Goal: Information Seeking & Learning: Learn about a topic

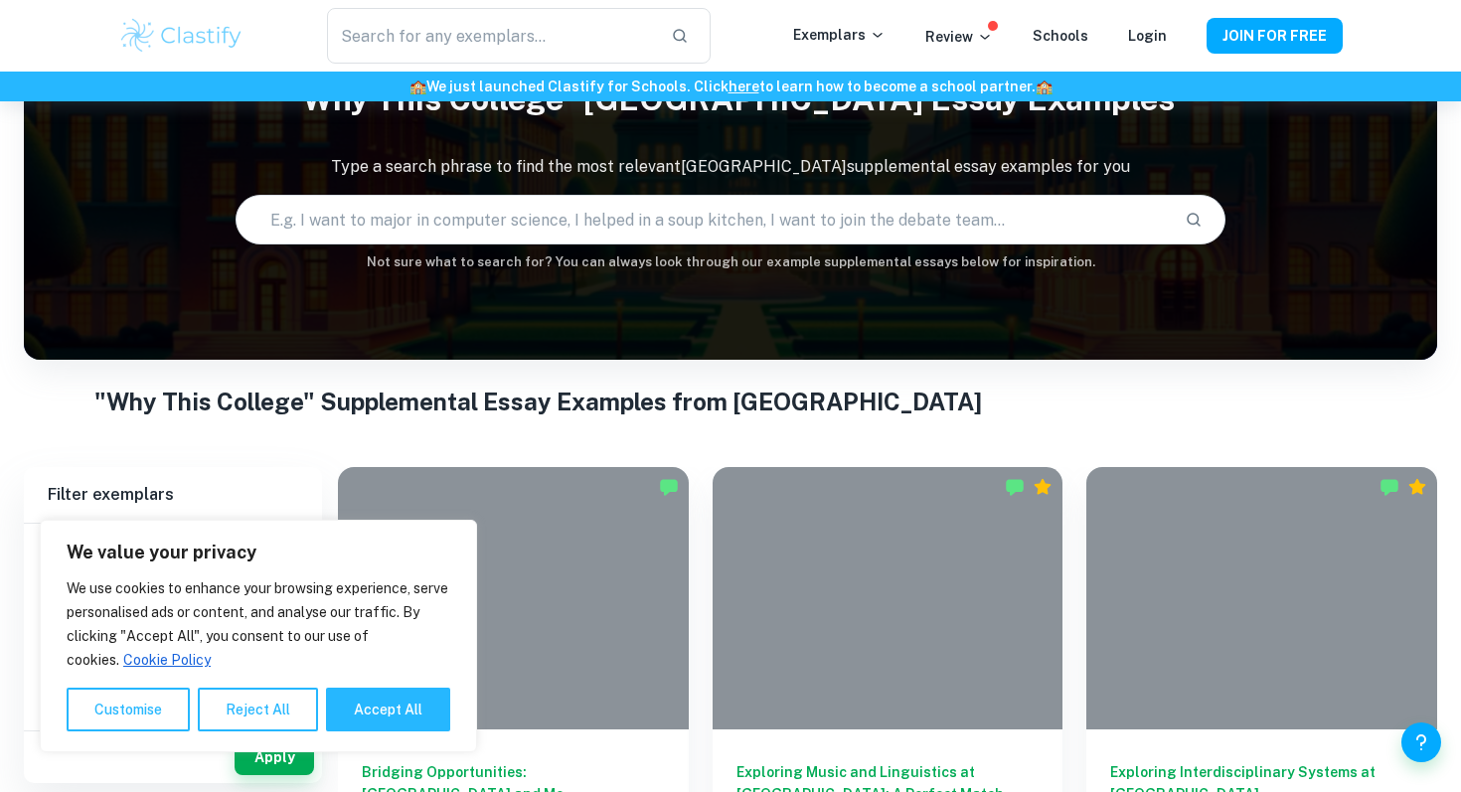
scroll to position [106, 0]
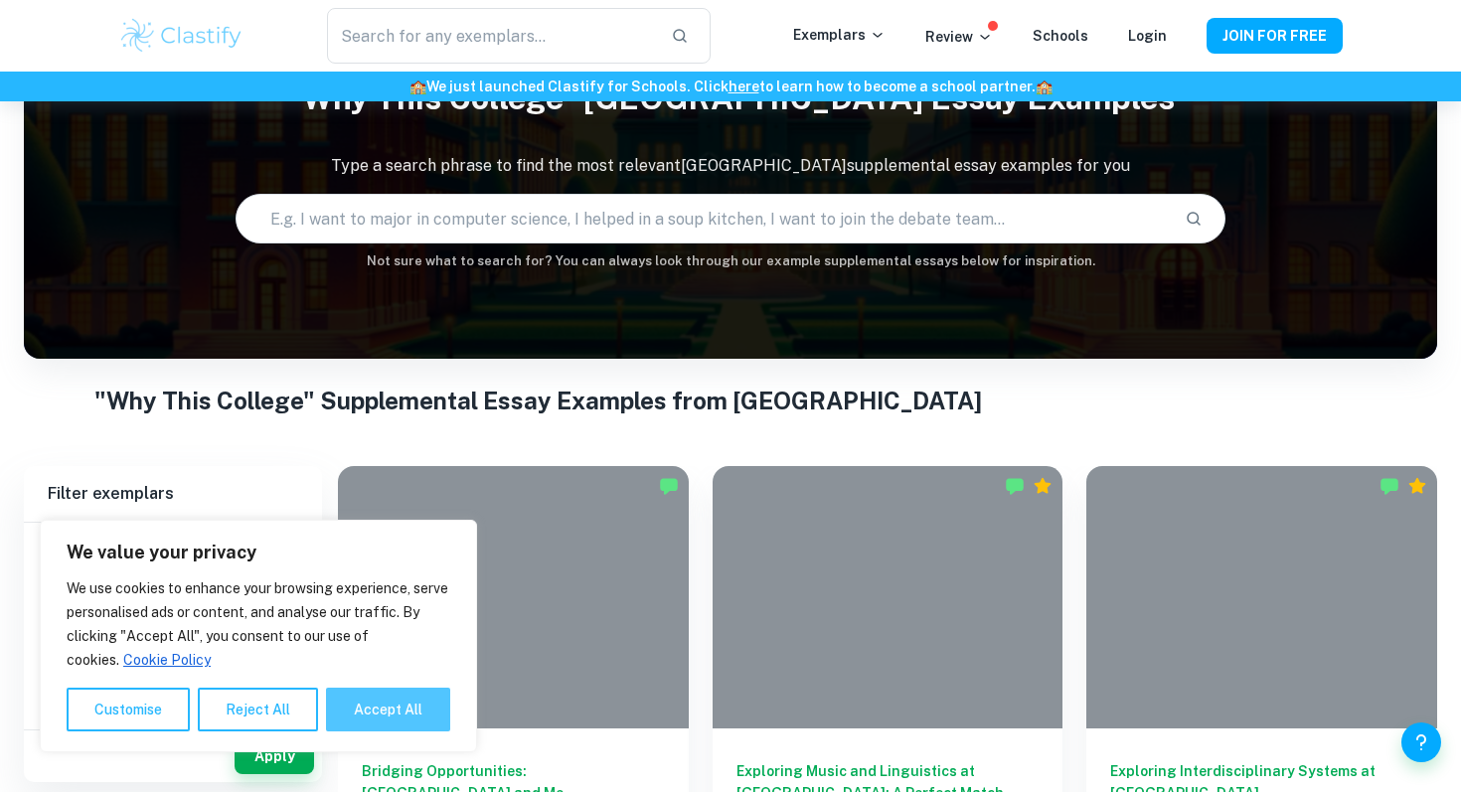
click at [365, 694] on button "Accept All" at bounding box center [388, 710] width 124 height 44
checkbox input "true"
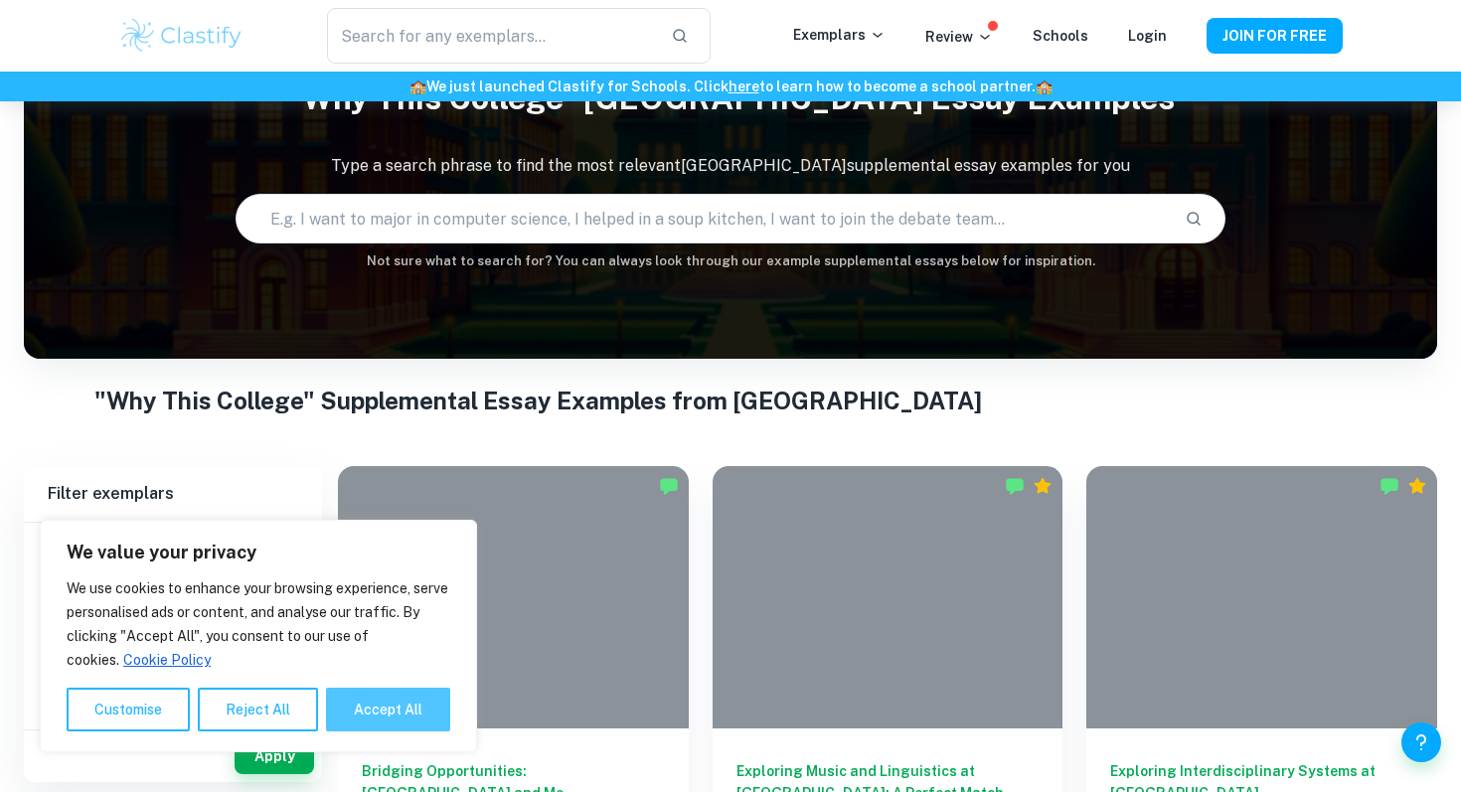
checkbox input "true"
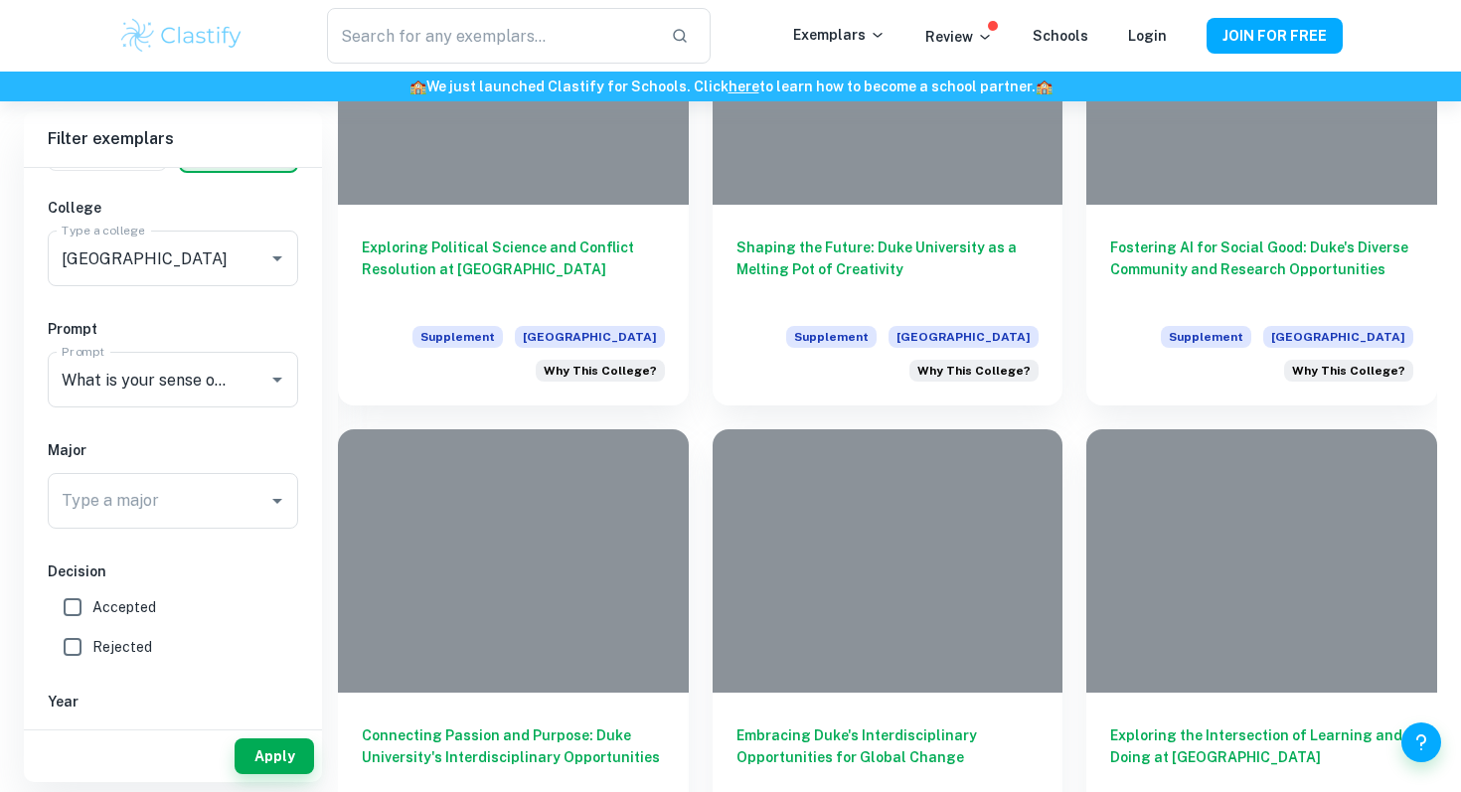
scroll to position [1983, 0]
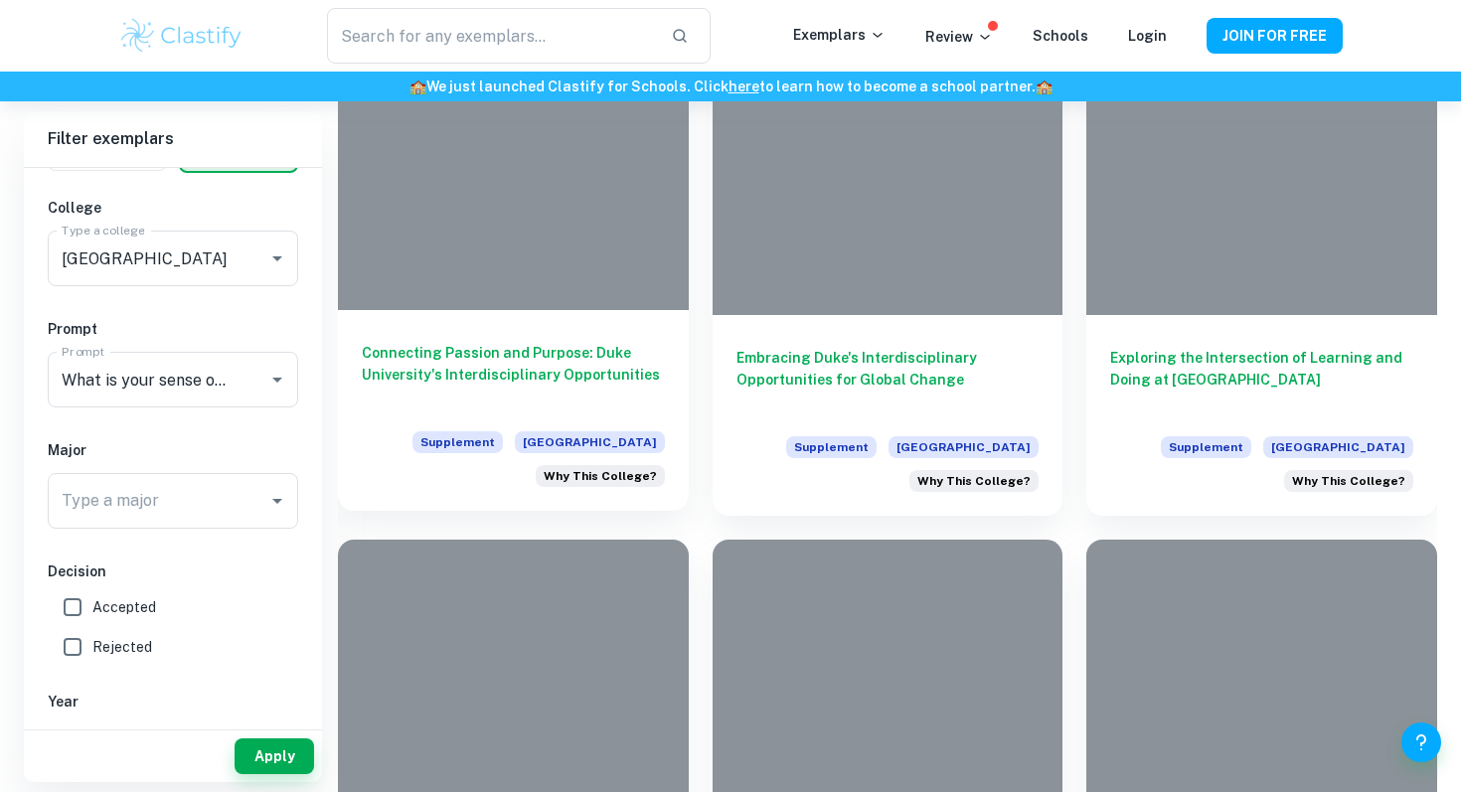
click at [407, 395] on h6 "Connecting Passion and Purpose: Duke University's Interdisciplinary Opportuniti…" at bounding box center [513, 375] width 303 height 66
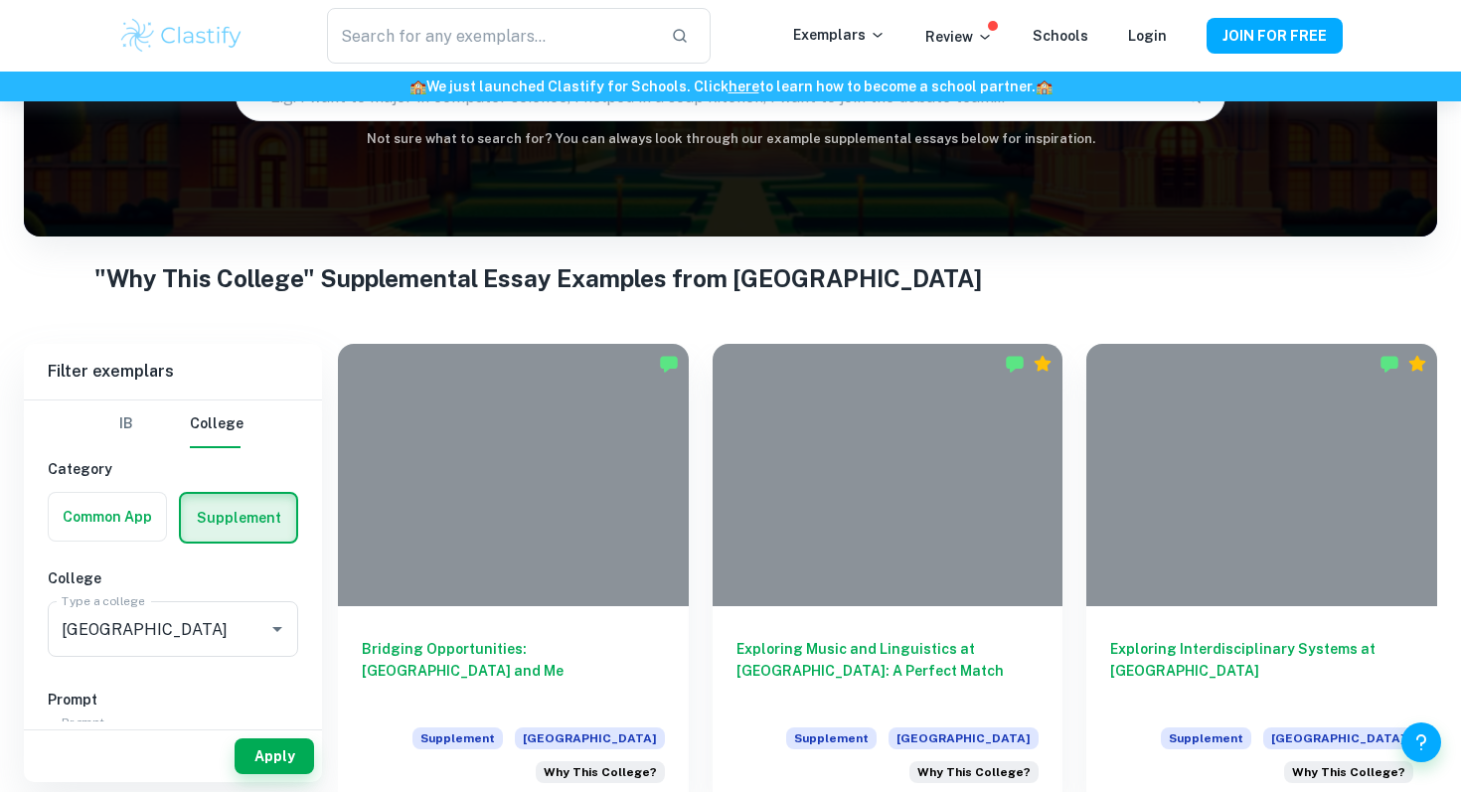
scroll to position [249, 0]
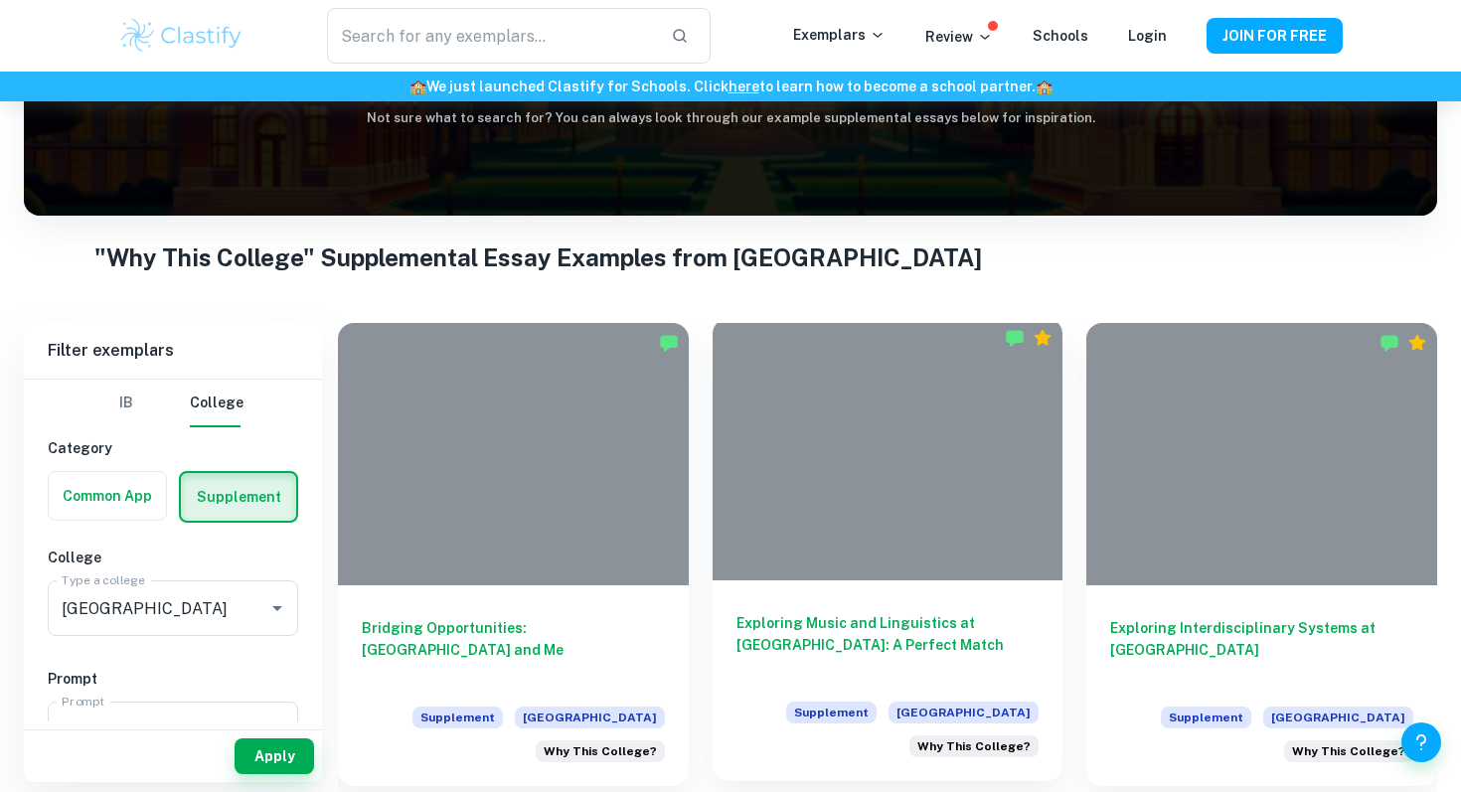
click at [794, 651] on h6 "Exploring Music and Linguistics at [GEOGRAPHIC_DATA]: A Perfect Match" at bounding box center [888, 645] width 303 height 66
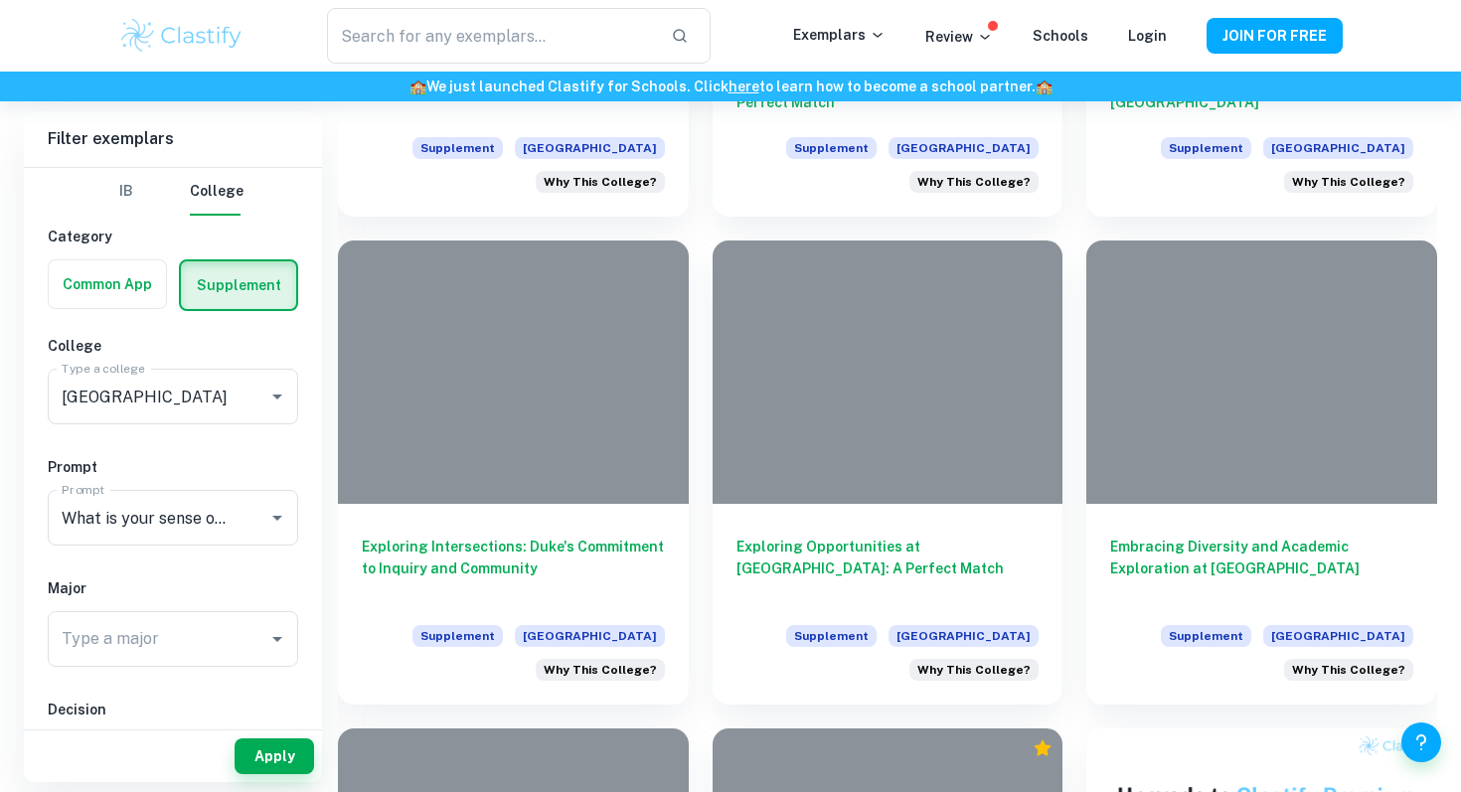
scroll to position [3002, 0]
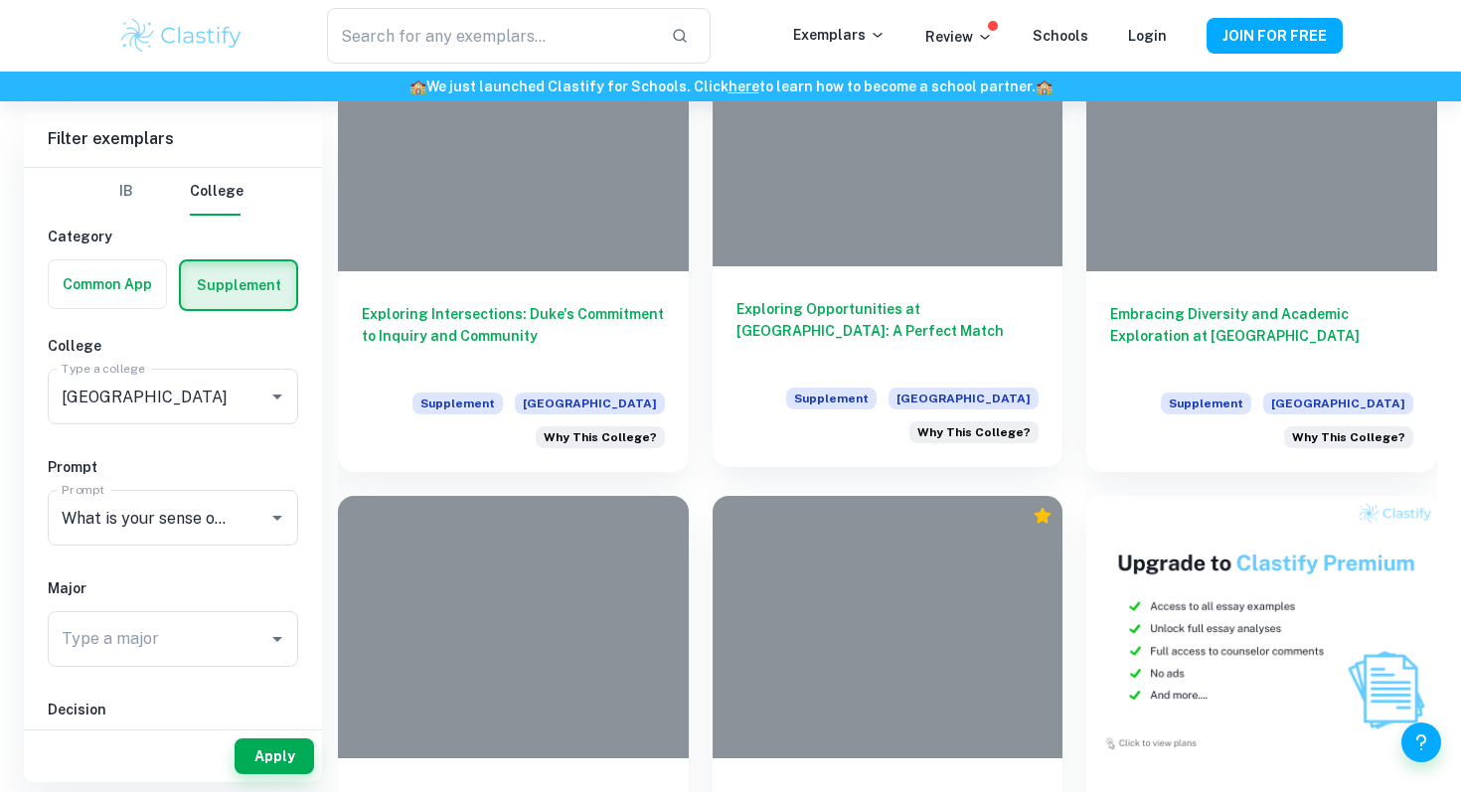
click at [742, 389] on div "Supplement [GEOGRAPHIC_DATA] Why This College?" at bounding box center [888, 416] width 303 height 56
